Goal: Transaction & Acquisition: Purchase product/service

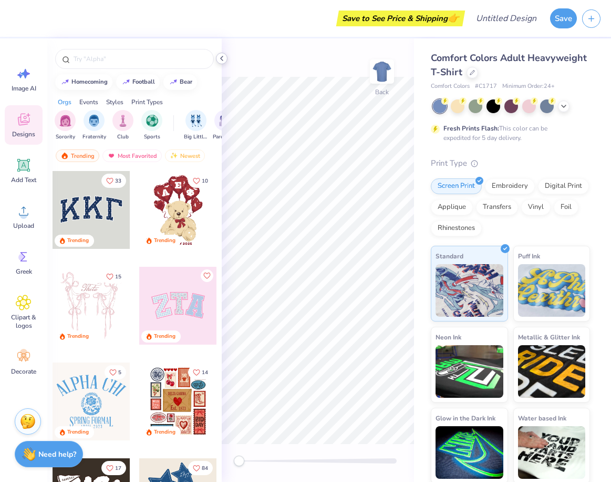
click at [224, 58] on icon at bounding box center [222, 58] width 8 height 8
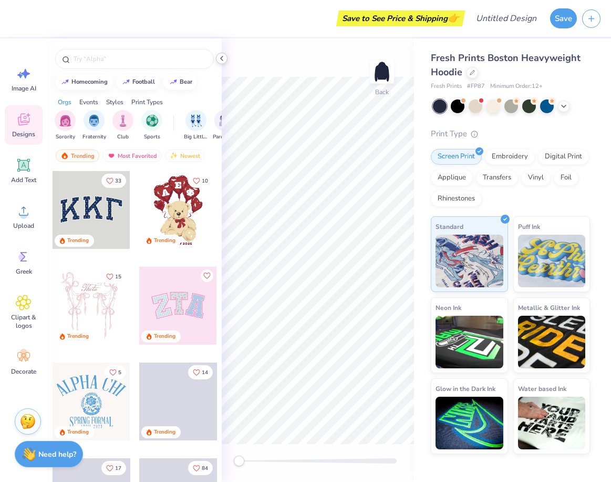
click at [222, 58] on icon at bounding box center [222, 58] width 8 height 8
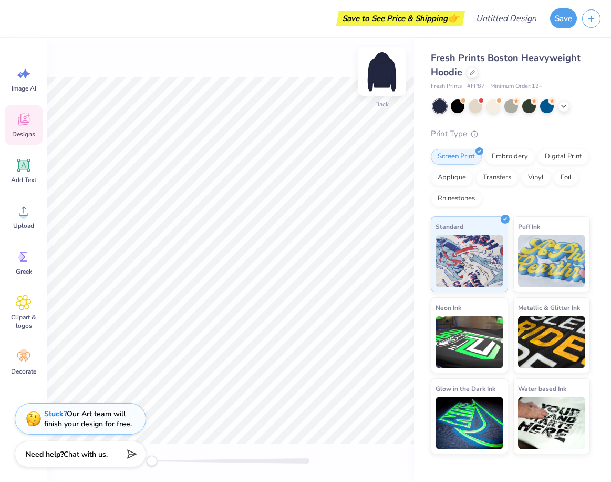
click at [375, 71] on img at bounding box center [382, 71] width 42 height 42
click at [22, 222] on span "Upload" at bounding box center [23, 225] width 21 height 8
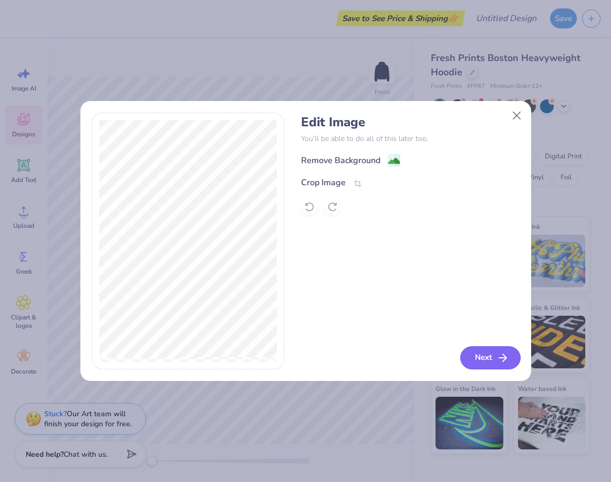
click at [478, 359] on button "Next" at bounding box center [491, 357] width 60 height 23
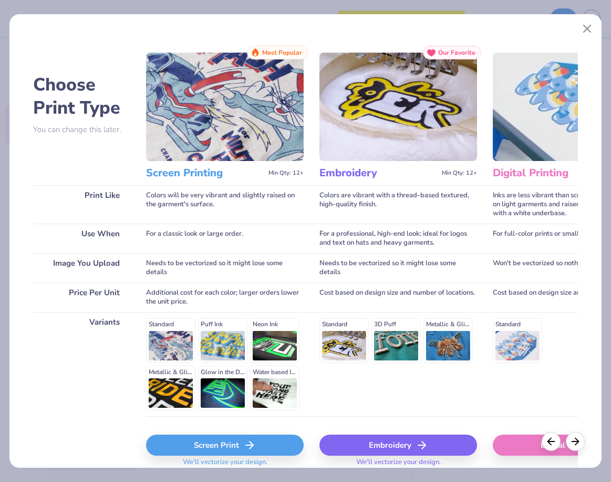
click at [511, 447] on div "Digital Print" at bounding box center [572, 444] width 158 height 21
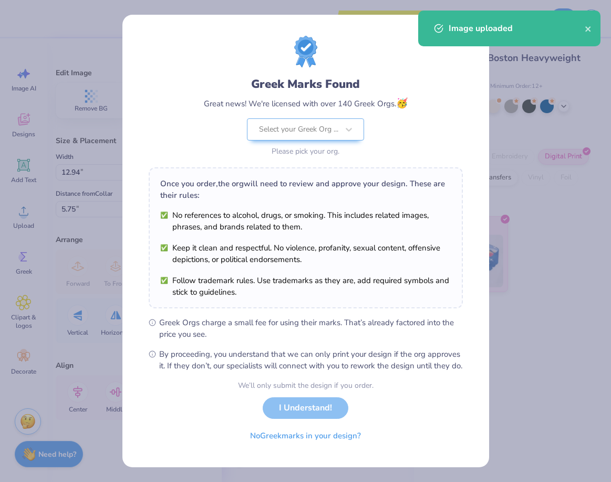
click at [140, 31] on body "Save to See Price & Shipping 👉 Design Title Save Image AI Designs Add Text Uplo…" at bounding box center [305, 241] width 611 height 482
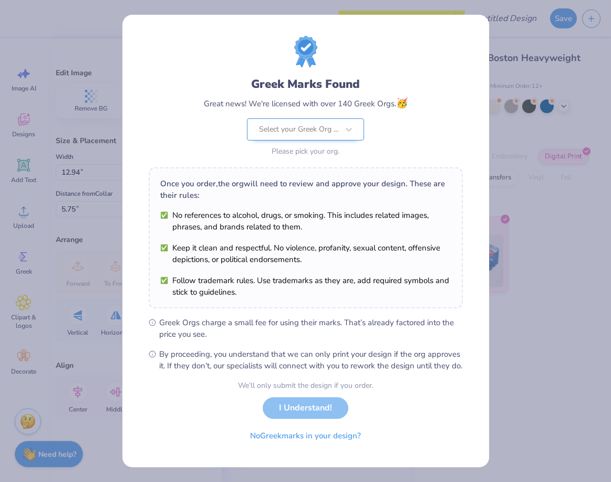
click at [292, 129] on div at bounding box center [298, 130] width 79 height 14
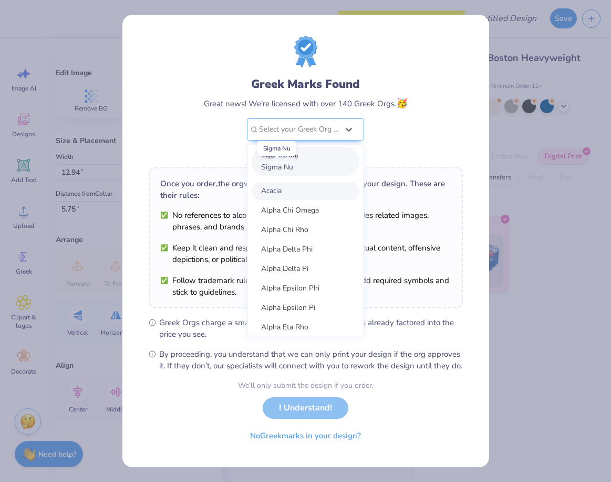
click at [292, 164] on span "Sigma Nu" at bounding box center [277, 167] width 32 height 10
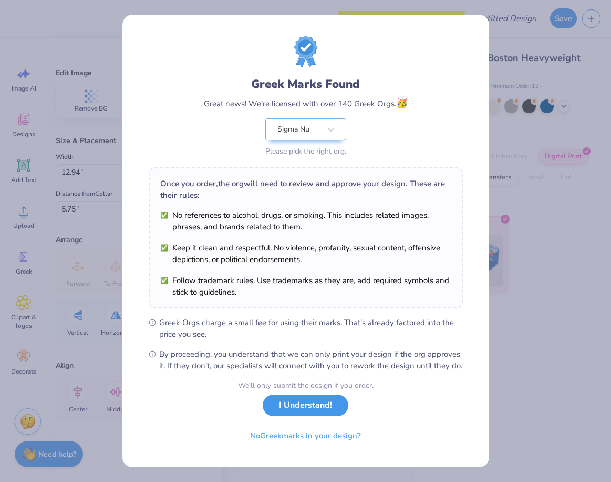
click at [309, 416] on button "I Understand!" at bounding box center [306, 405] width 86 height 22
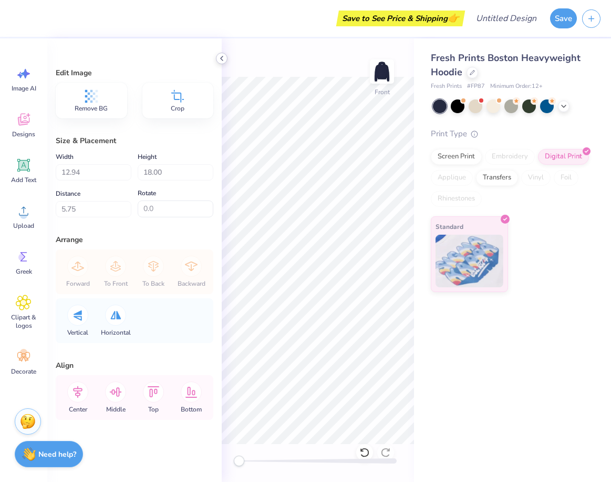
click at [219, 59] on icon at bounding box center [222, 58] width 8 height 8
click at [222, 59] on icon at bounding box center [222, 58] width 8 height 8
